Goal: Task Accomplishment & Management: Use online tool/utility

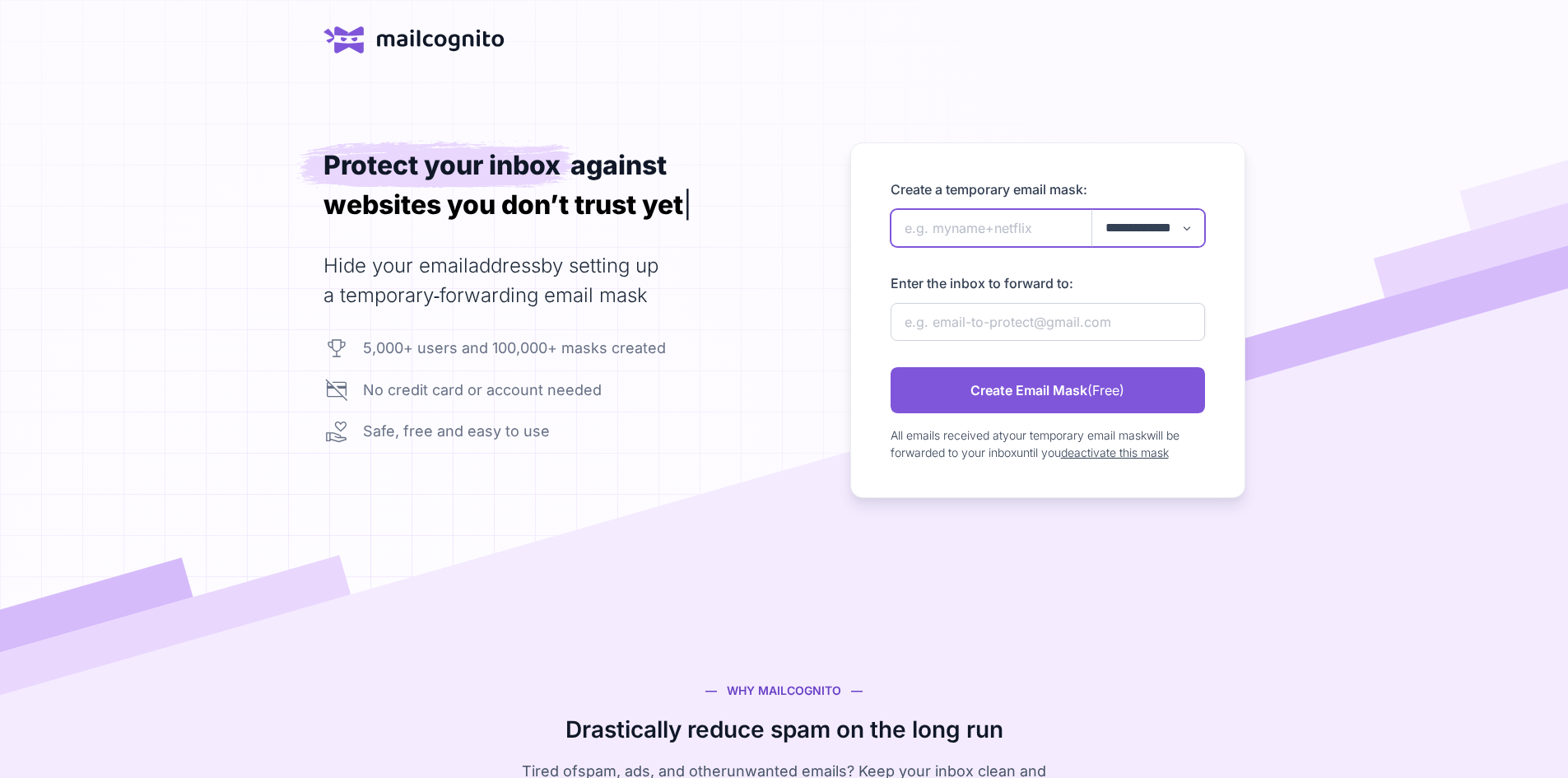
click at [968, 247] on input "newAlias" at bounding box center [1048, 228] width 314 height 38
click at [1045, 293] on label "Enter the inbox to forward to:" at bounding box center [1048, 283] width 314 height 20
click at [1009, 247] on input "newAlias" at bounding box center [1048, 228] width 314 height 38
type input "seanh2"
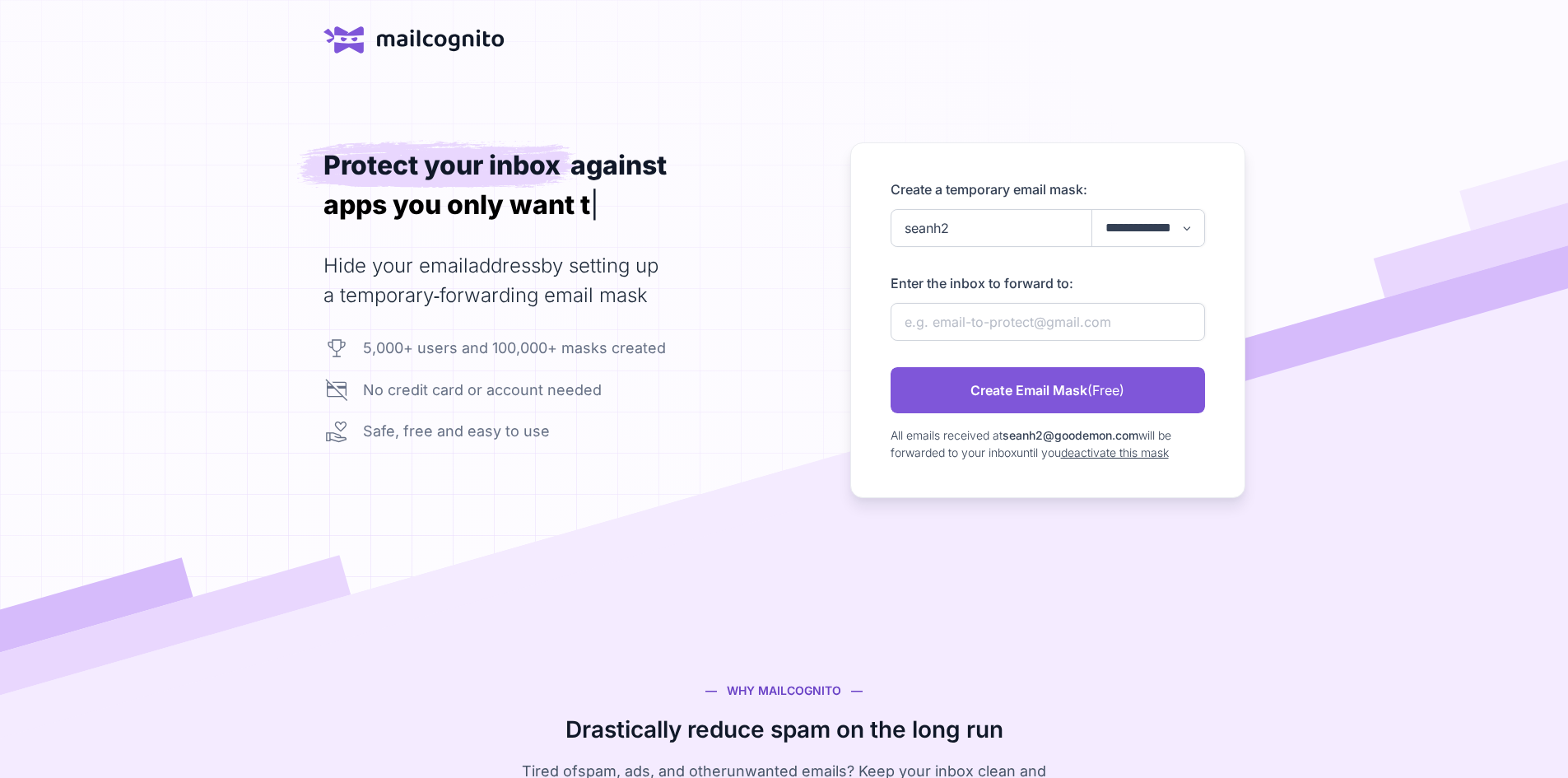
click at [1190, 273] on div "newAlias" at bounding box center [1048, 260] width 314 height 26
click at [1139, 341] on input "newAlias" at bounding box center [1048, 322] width 314 height 38
click at [1126, 293] on label "Enter the inbox to forward to:" at bounding box center [1048, 283] width 314 height 20
click at [1134, 341] on input "newAlias" at bounding box center [1048, 322] width 314 height 38
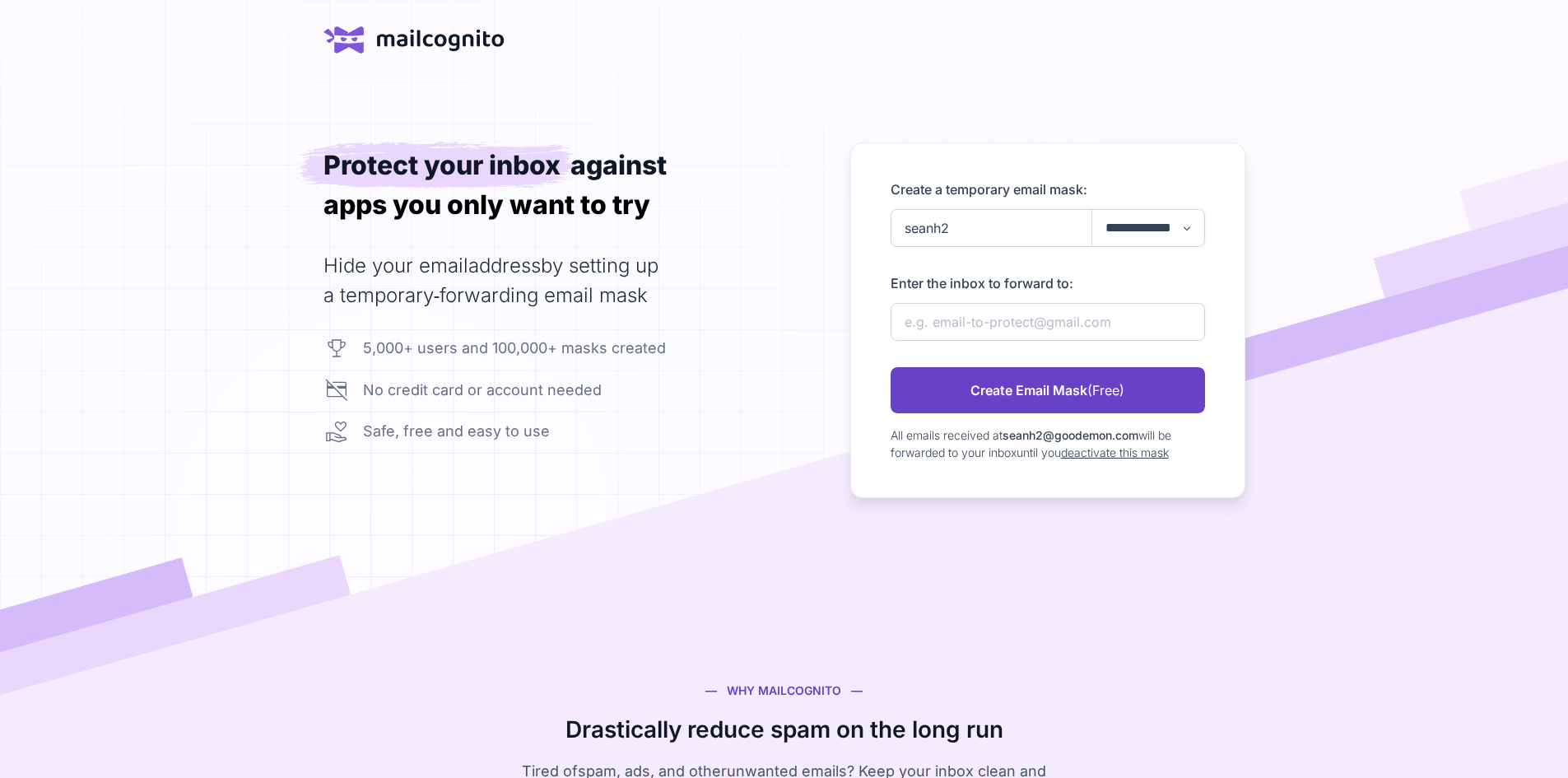
click at [1125, 400] on span "(Free)" at bounding box center [1106, 389] width 37 height 20
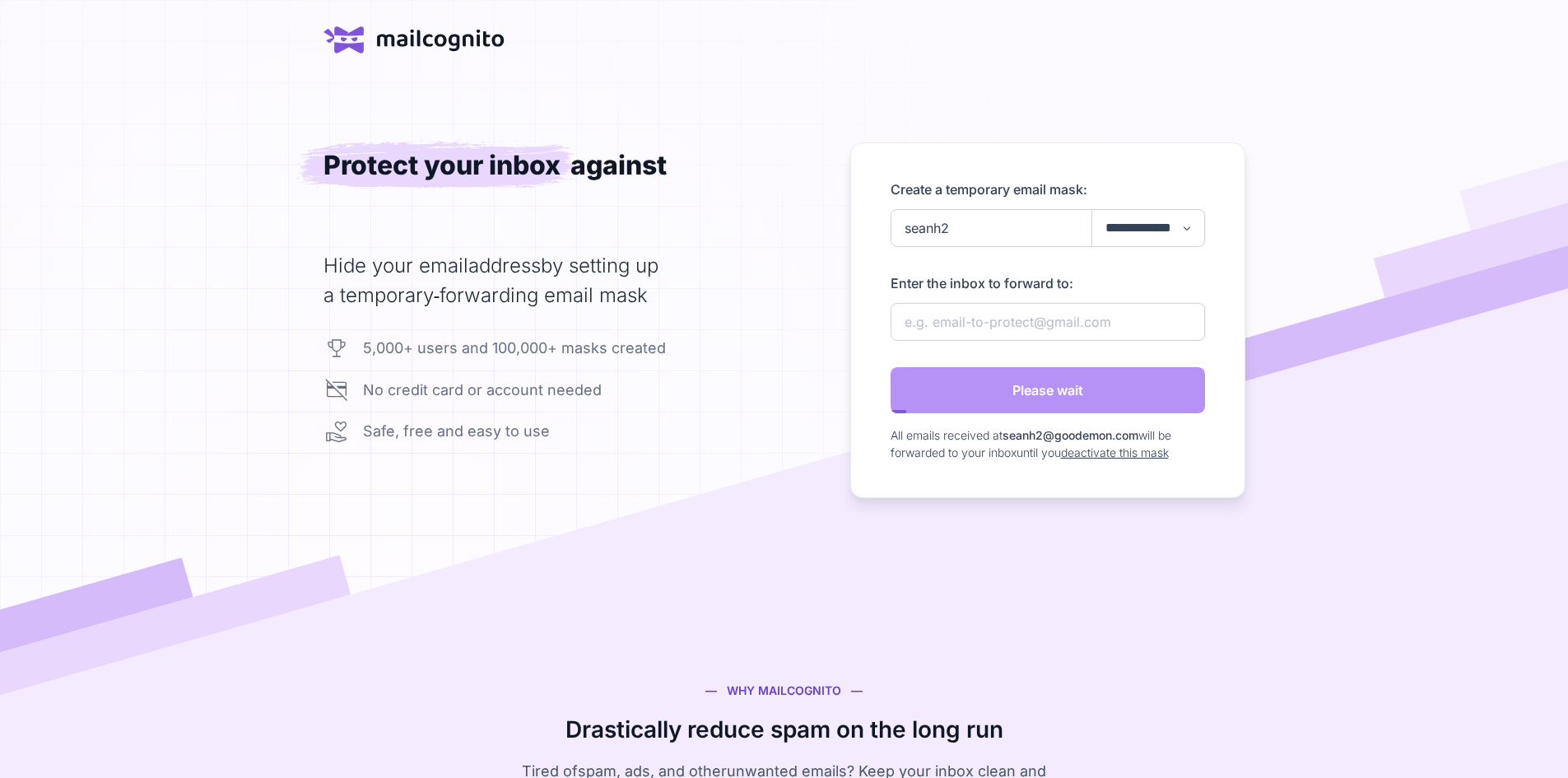
click at [788, 429] on div "**********" at bounding box center [784, 320] width 922 height 356
